Goal: Task Accomplishment & Management: Use online tool/utility

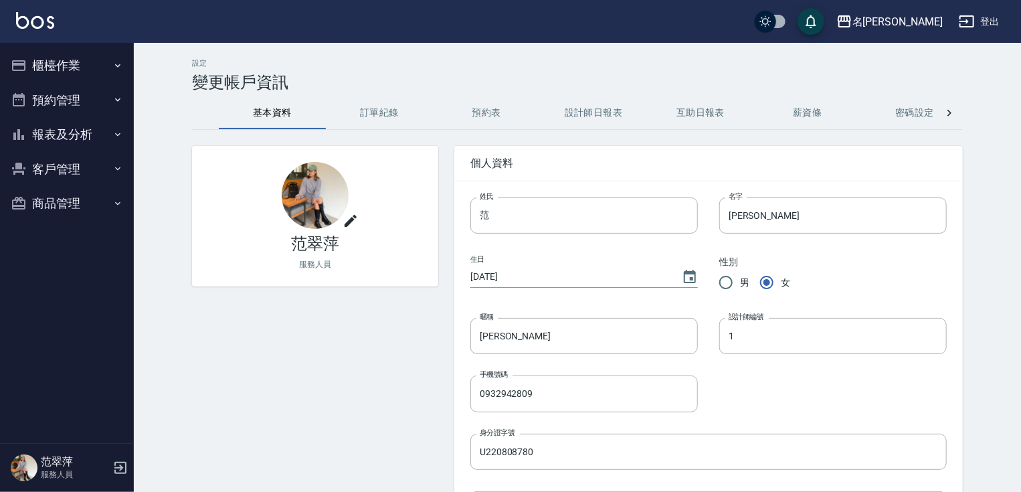
click at [80, 64] on button "櫃檯作業" at bounding box center [66, 65] width 123 height 35
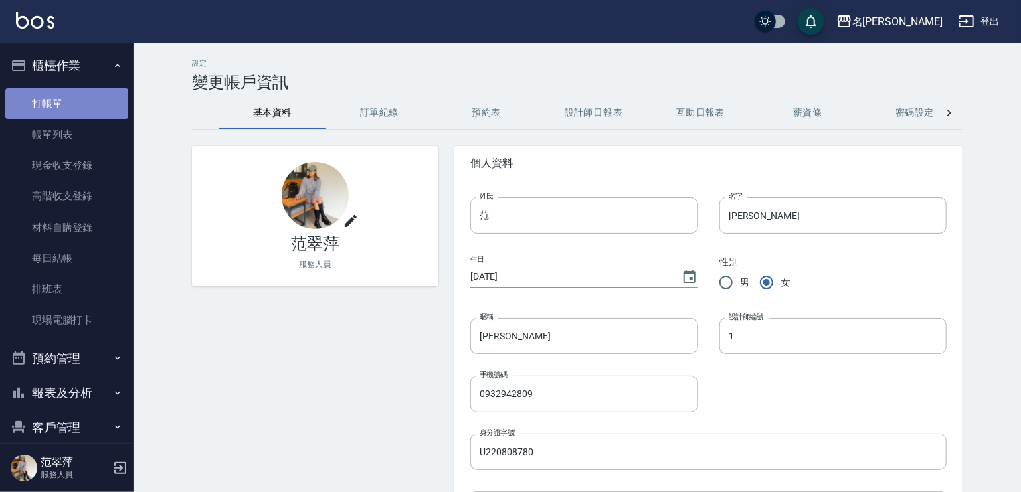
click at [78, 106] on link "打帳單" at bounding box center [66, 103] width 123 height 31
